Goal: Obtain resource: Download file/media

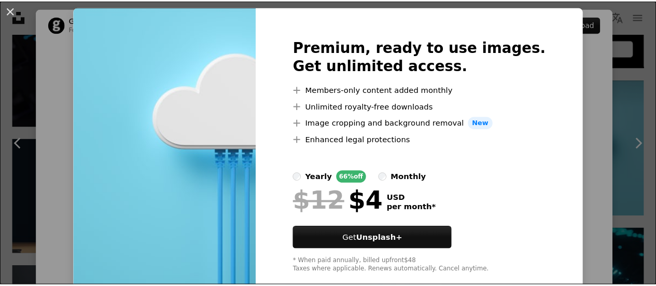
scroll to position [27, 0]
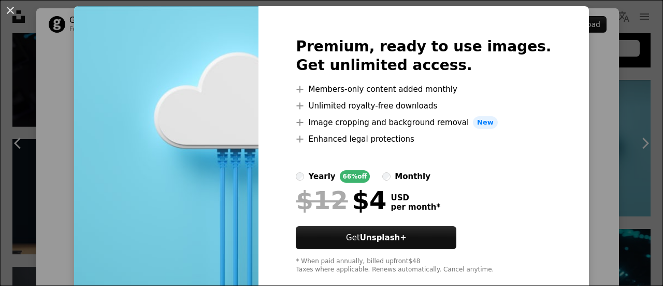
click at [589, 87] on div "An X shape Premium, ready to use images. Get unlimited access. A plus sign Memb…" at bounding box center [331, 143] width 663 height 286
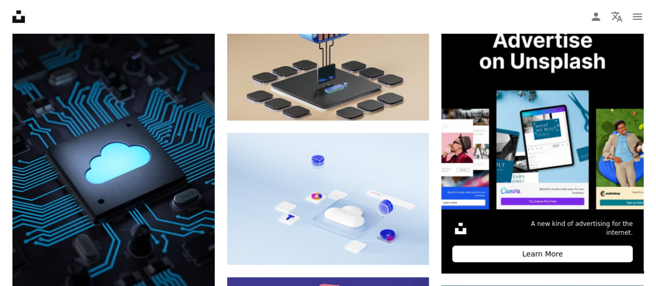
scroll to position [253, 0]
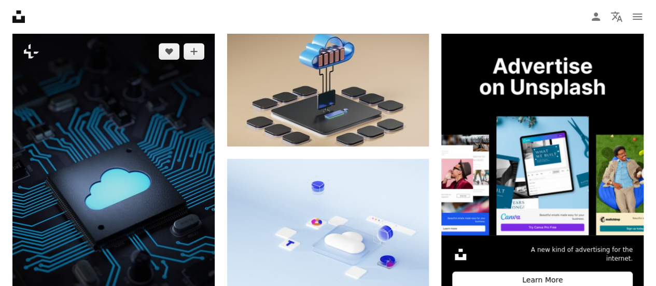
click at [198, 151] on img at bounding box center [113, 194] width 202 height 323
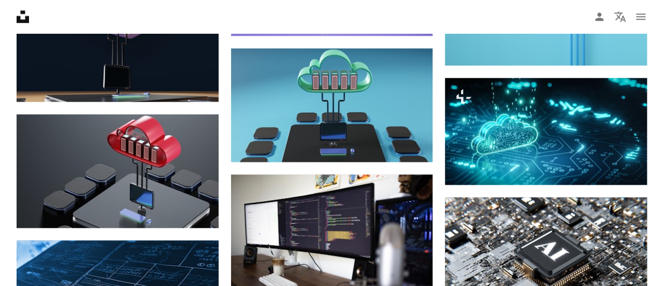
scroll to position [634, 0]
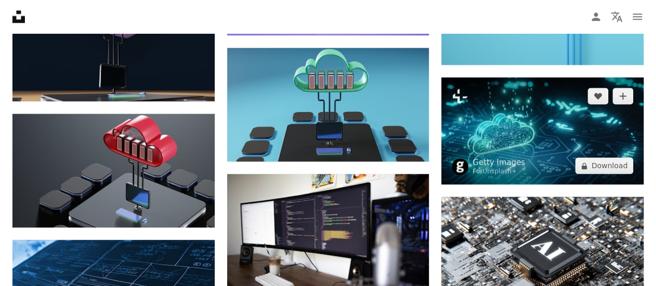
click at [532, 113] on img at bounding box center [542, 130] width 202 height 107
